Goal: Information Seeking & Learning: Learn about a topic

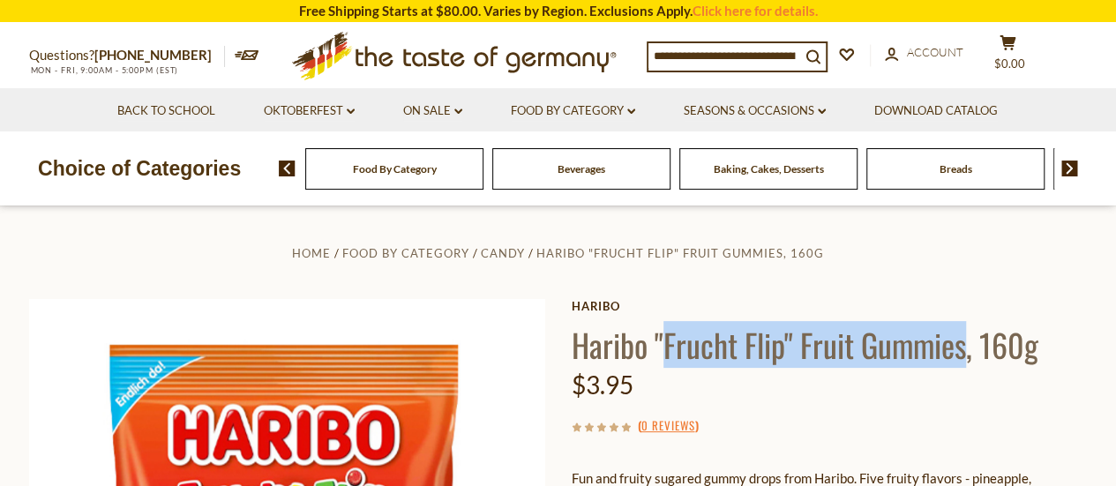
drag, startPoint x: 967, startPoint y: 351, endPoint x: 668, endPoint y: 351, distance: 299.0
click at [668, 351] on h1 "Haribo "Frucht Flip" Fruit Gummies, 160g" at bounding box center [830, 345] width 516 height 40
copy h1 "Frucht Flip" Fruit Gummies"
click at [790, 338] on h1 "Haribo "Frucht Flip" Fruit Gummies, 160g" at bounding box center [830, 345] width 516 height 40
click at [796, 341] on h1 "Haribo "Frucht Flip" Fruit Gummies, 160g" at bounding box center [830, 345] width 516 height 40
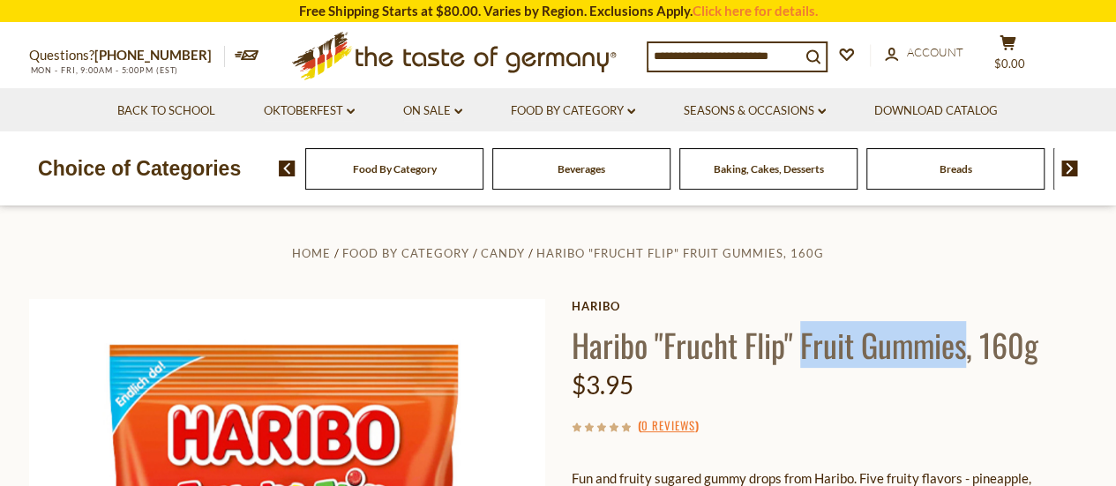
drag, startPoint x: 965, startPoint y: 345, endPoint x: 801, endPoint y: 345, distance: 164.1
click at [801, 345] on h1 "Haribo "Frucht Flip" Fruit Gummies, 160g" at bounding box center [830, 345] width 516 height 40
